Goal: Obtain resource: Obtain resource

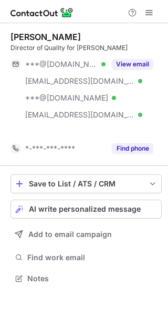
scroll to position [254, 168]
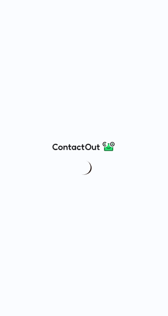
drag, startPoint x: 23, startPoint y: 101, endPoint x: 96, endPoint y: 178, distance: 106.4
click at [96, 178] on div at bounding box center [84, 158] width 168 height 316
drag, startPoint x: 96, startPoint y: 178, endPoint x: 87, endPoint y: 179, distance: 9.0
click at [87, 179] on div at bounding box center [84, 158] width 168 height 316
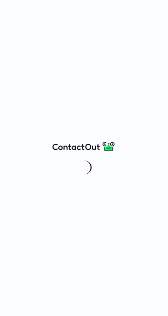
click at [88, 180] on div at bounding box center [84, 158] width 168 height 316
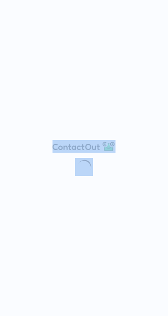
drag, startPoint x: 47, startPoint y: 139, endPoint x: 84, endPoint y: 171, distance: 49.6
click at [84, 171] on div at bounding box center [84, 158] width 168 height 316
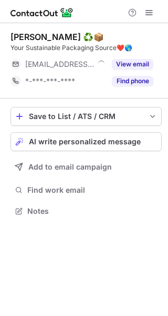
scroll to position [204, 168]
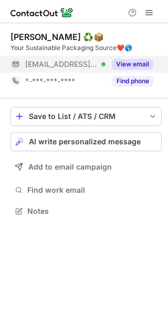
click at [144, 62] on button "View email" at bounding box center [133, 64] width 42 height 11
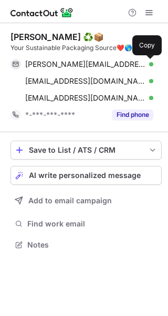
scroll to position [237, 168]
click at [144, 62] on span at bounding box center [148, 64] width 8 height 8
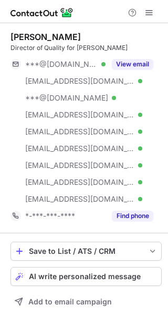
scroll to position [338, 161]
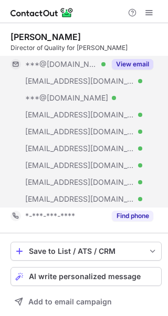
click at [139, 59] on button "View email" at bounding box center [133, 64] width 42 height 11
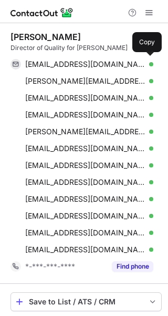
scroll to position [389, 161]
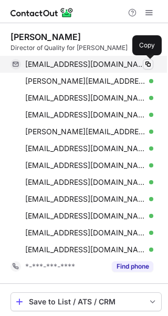
click at [146, 60] on span at bounding box center [148, 64] width 8 height 8
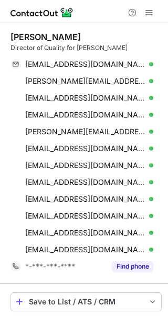
scroll to position [389, 161]
